Goal: Book appointment/travel/reservation

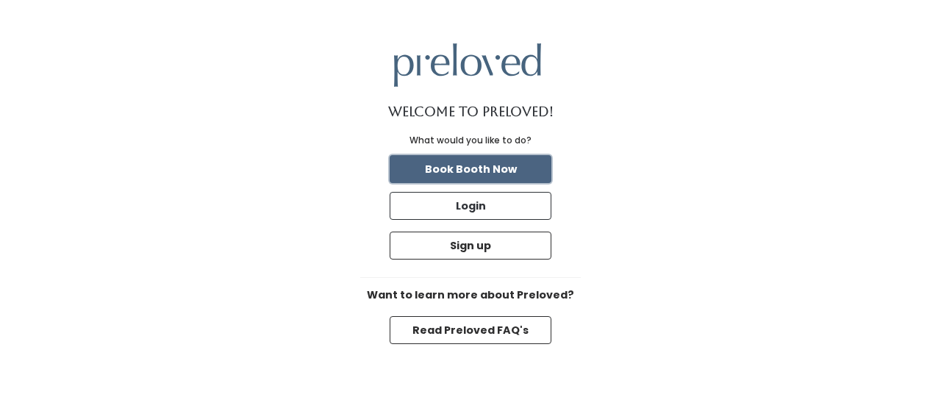
click at [467, 176] on button "Book Booth Now" at bounding box center [471, 169] width 162 height 28
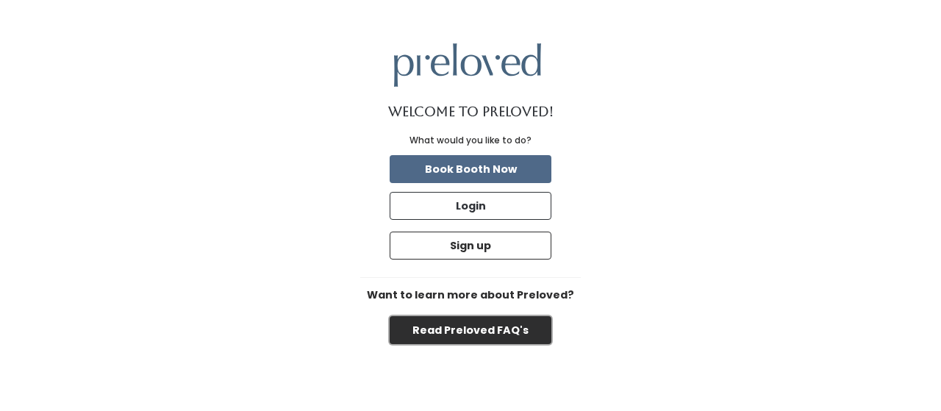
click at [464, 337] on button "Read Preloved FAQ's" at bounding box center [471, 330] width 162 height 28
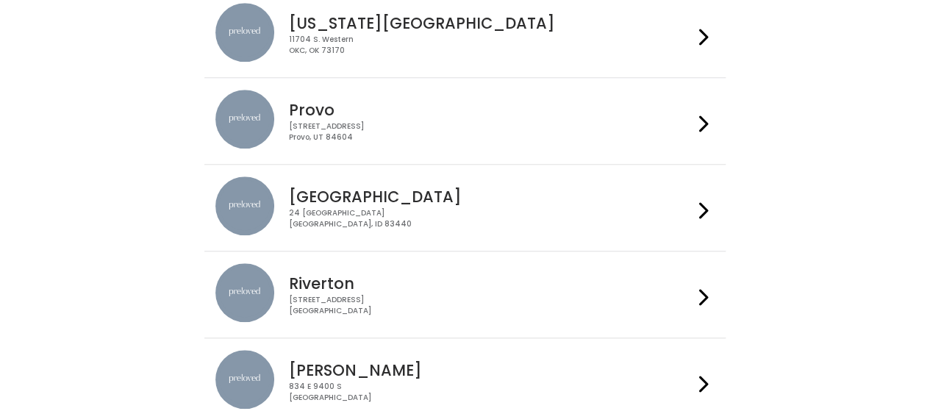
scroll to position [512, 0]
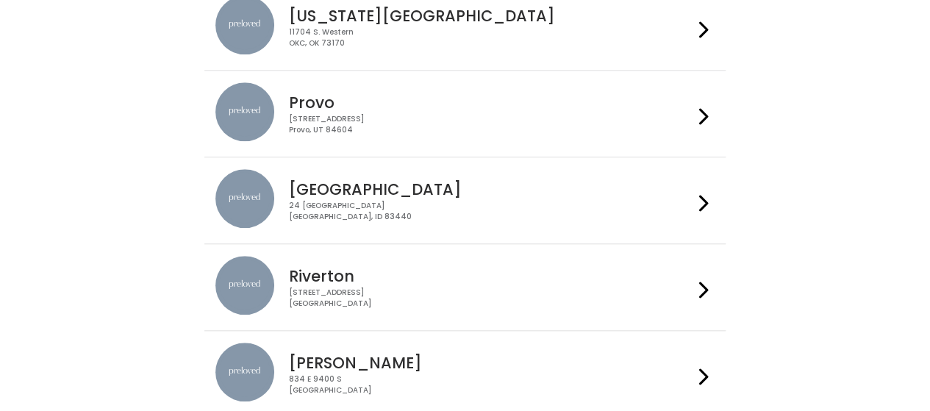
click at [529, 221] on div "Rexburg 24 South 1st West Rexburg, ID 83440" at bounding box center [464, 200] width 499 height 62
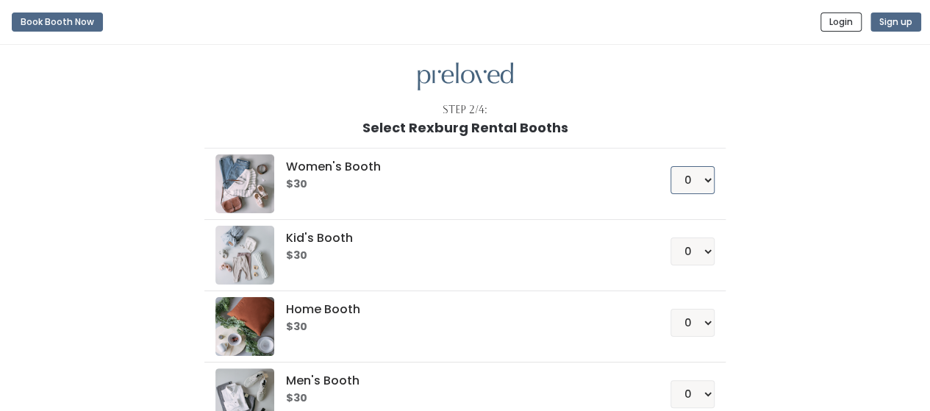
click at [697, 168] on select "0 1 2 3 4" at bounding box center [692, 180] width 44 height 28
select select "1"
click at [671, 166] on select "0 1 2 3 4" at bounding box center [692, 180] width 44 height 28
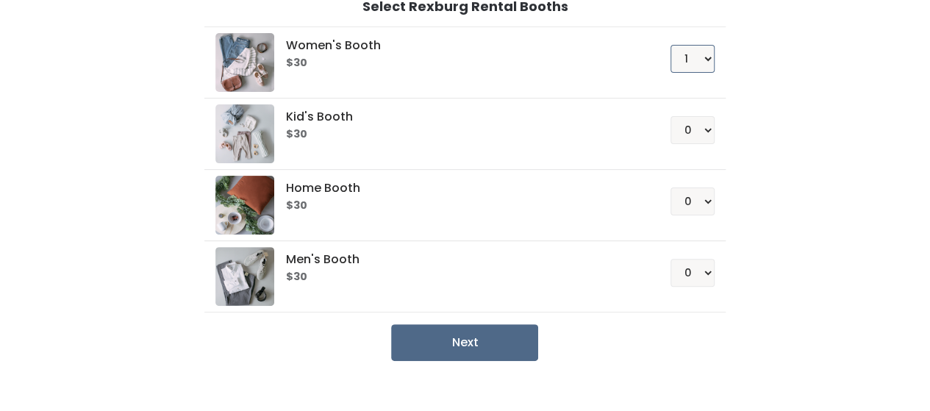
scroll to position [141, 0]
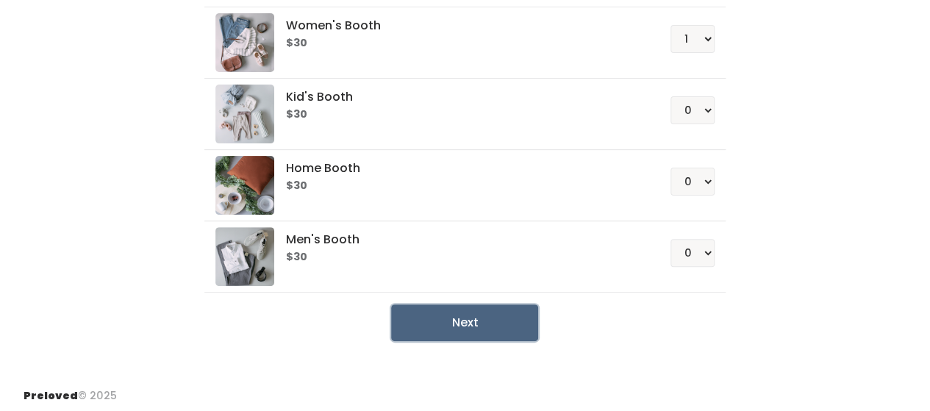
click at [466, 322] on button "Next" at bounding box center [464, 322] width 147 height 37
